Goal: Find specific page/section: Find specific page/section

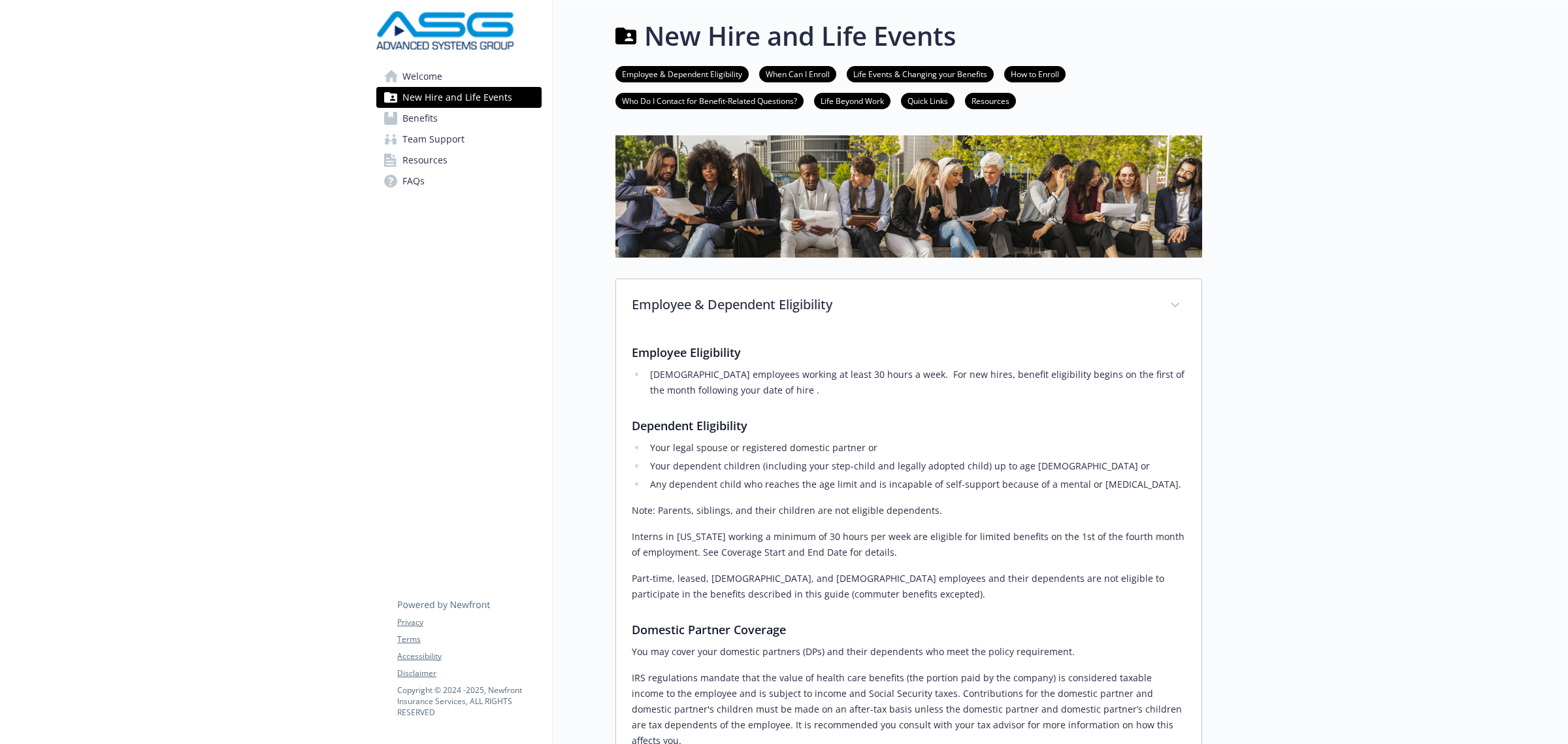
scroll to position [817, 0]
